Goal: Find specific page/section: Find specific page/section

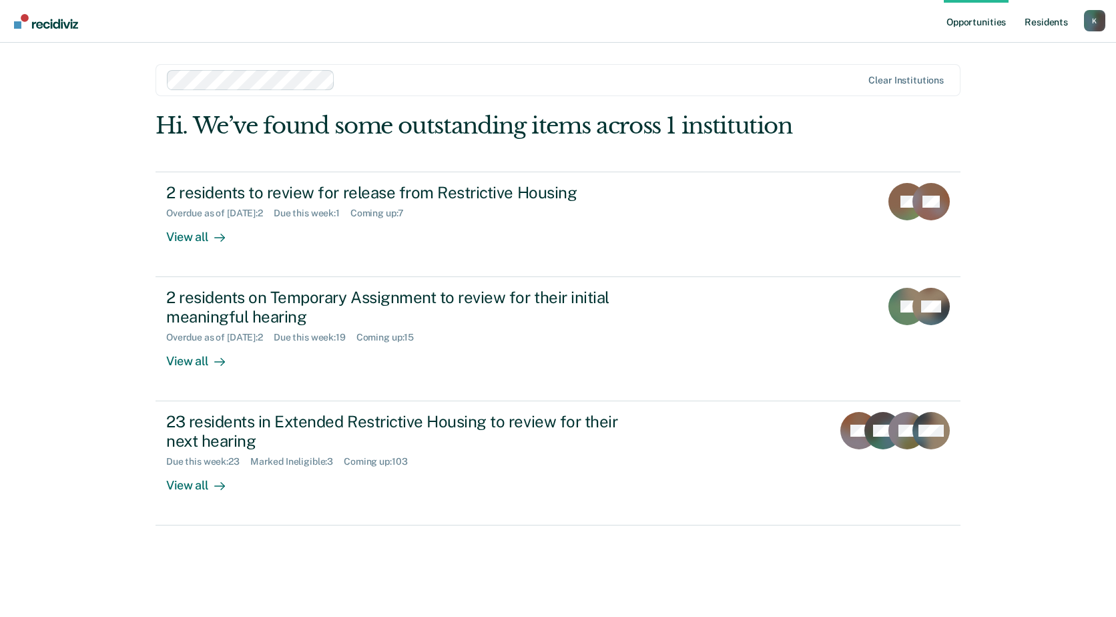
click at [1052, 21] on link "Resident s" at bounding box center [1046, 21] width 49 height 43
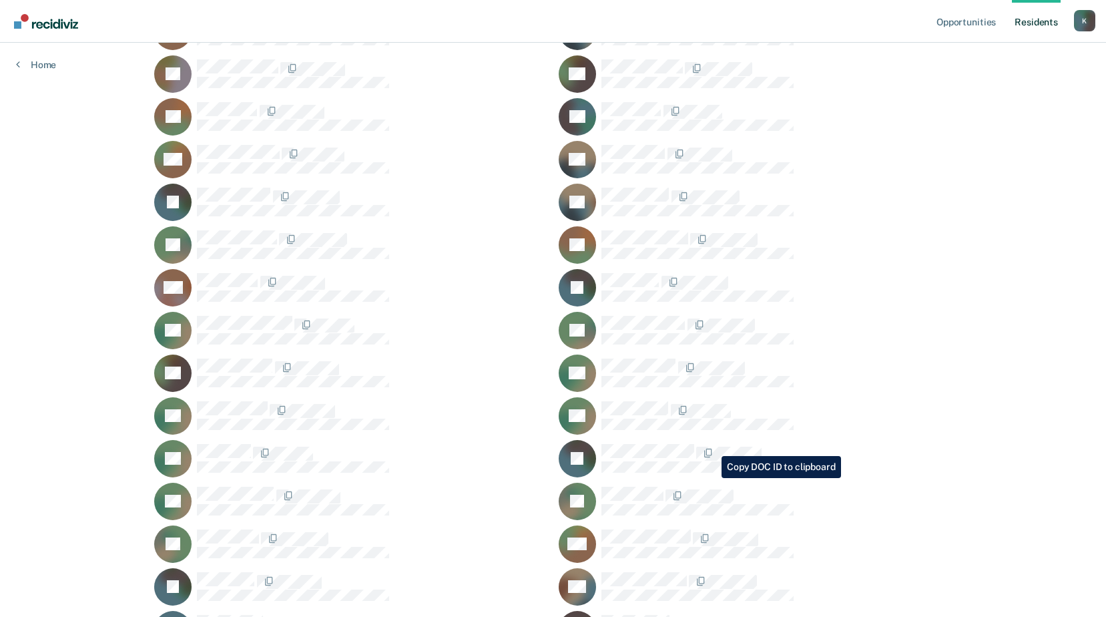
scroll to position [14563, 0]
